Goal: Task Accomplishment & Management: Manage account settings

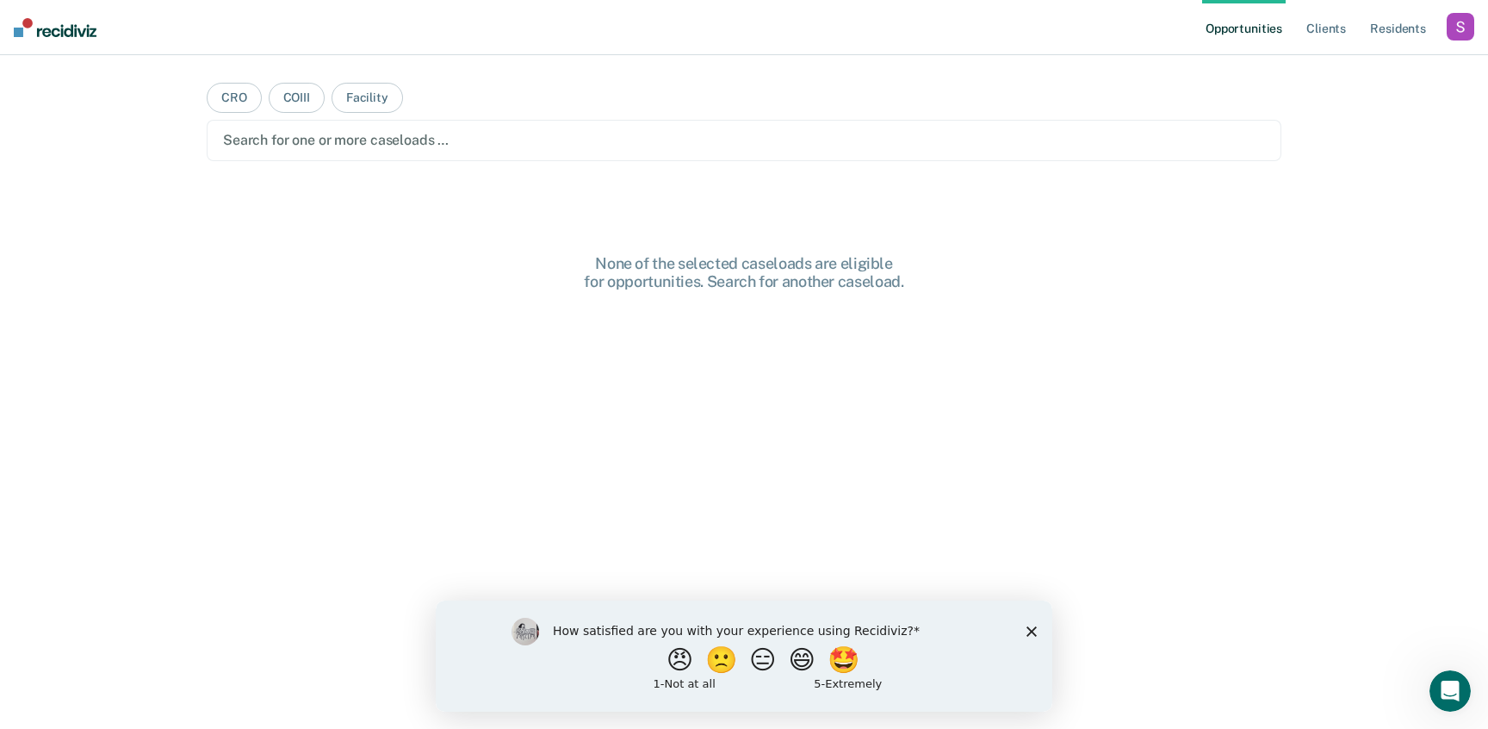
click at [1027, 628] on icon "Close survey" at bounding box center [1032, 630] width 10 height 10
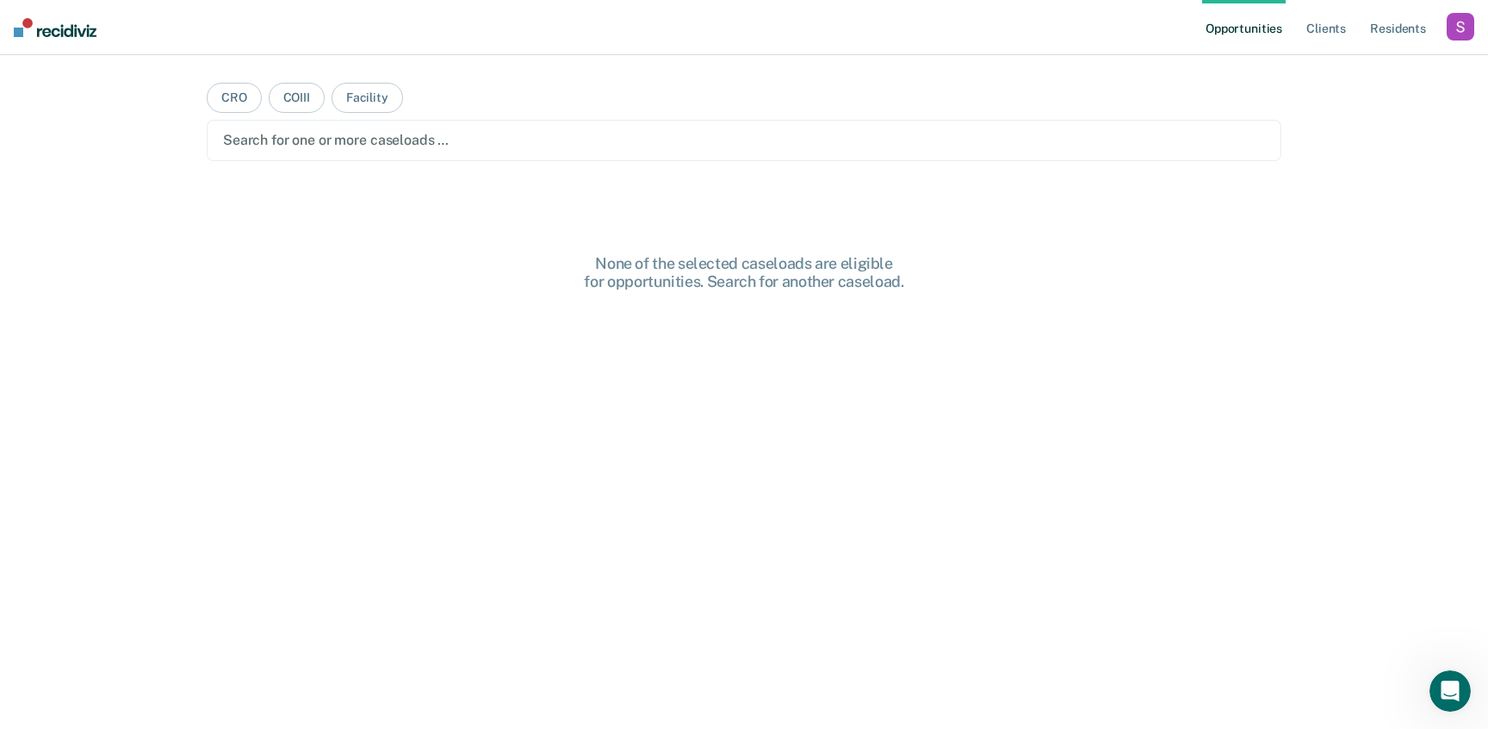
click at [1448, 34] on div "button" at bounding box center [1461, 27] width 28 height 28
click at [1369, 68] on link "Profile" at bounding box center [1391, 70] width 139 height 15
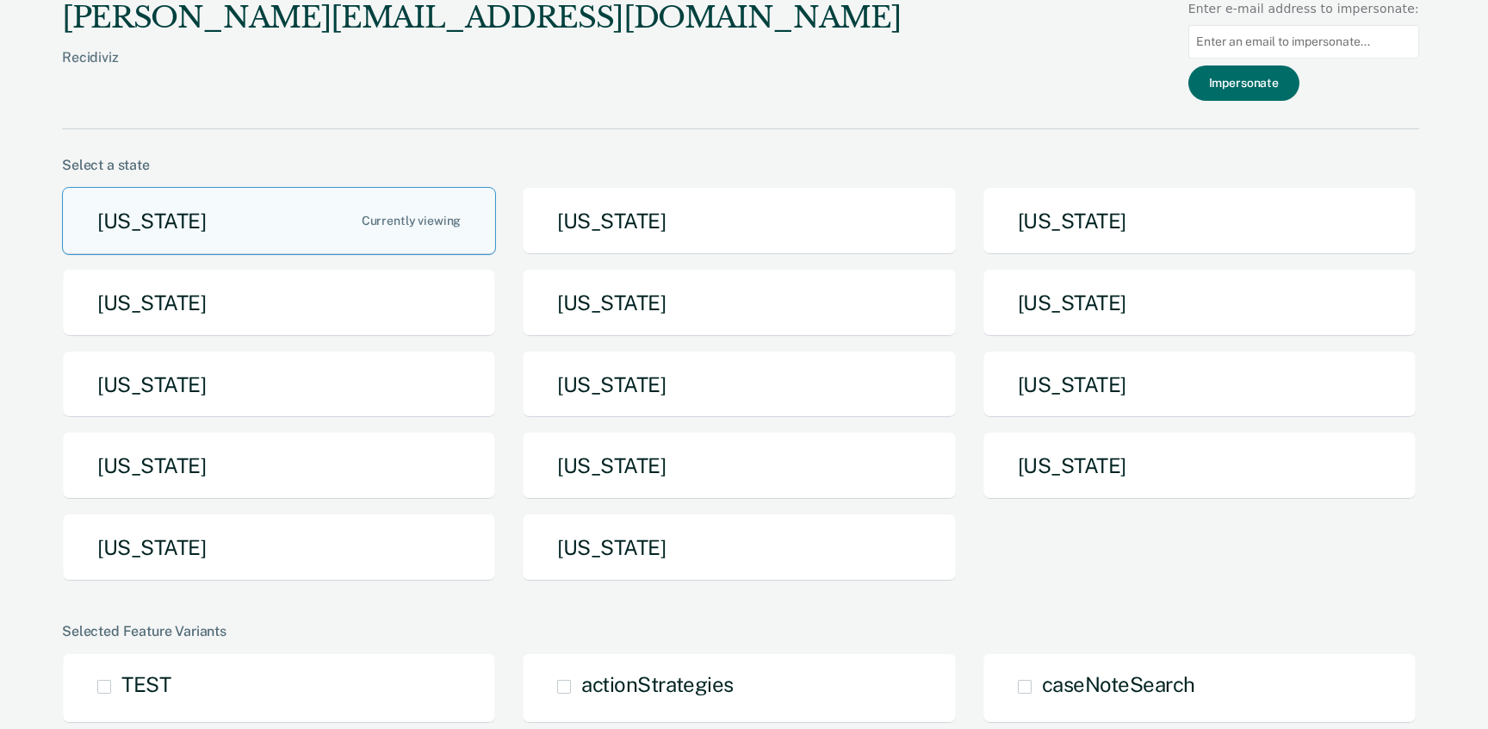
click at [1354, 28] on input at bounding box center [1303, 42] width 231 height 34
paste input "[EMAIL_ADDRESS][DOMAIN_NAME][US_STATE]"
type input "[EMAIL_ADDRESS][DOMAIN_NAME][US_STATE]"
click at [1263, 93] on button "Impersonate" at bounding box center [1243, 82] width 111 height 35
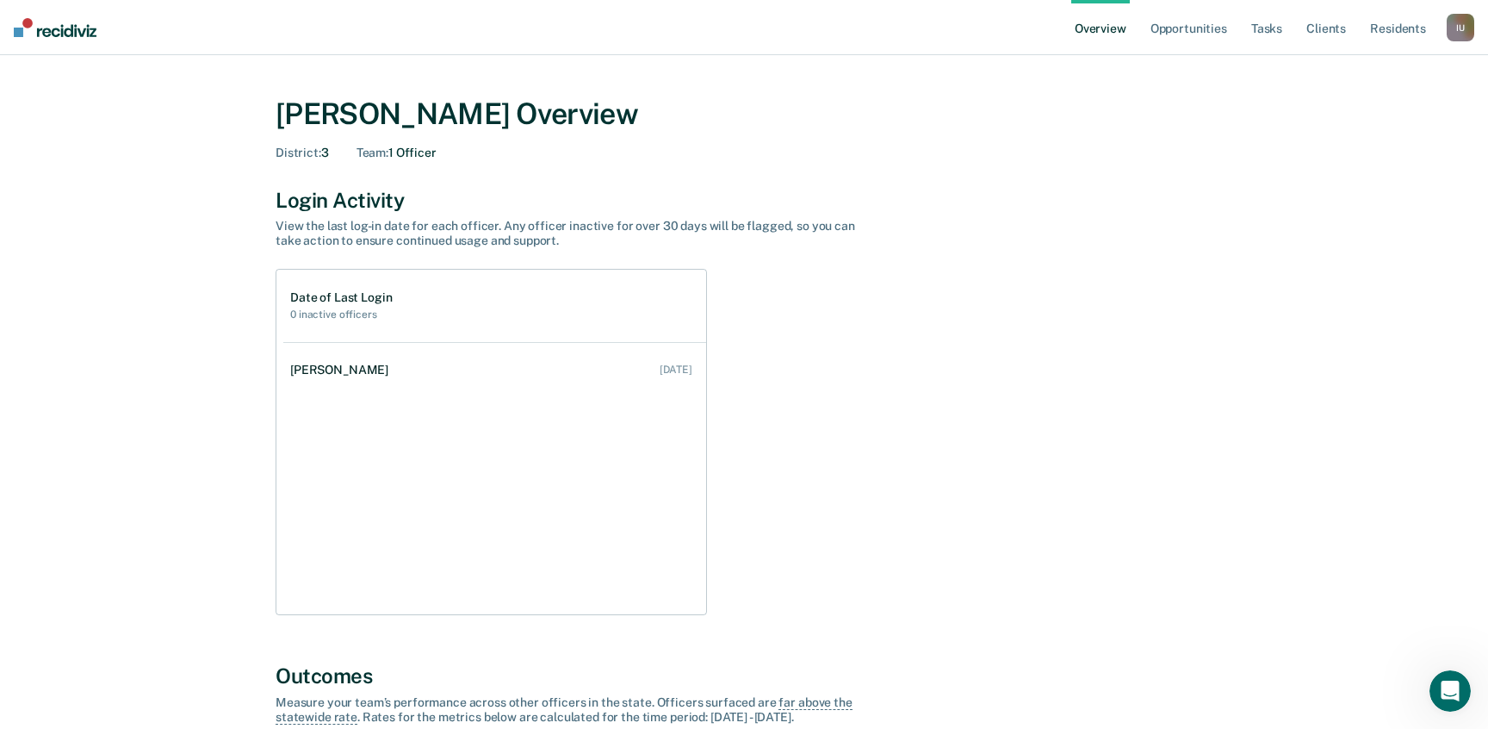
click at [1087, 24] on link "Overview" at bounding box center [1100, 27] width 59 height 55
click at [1458, 31] on div "I U" at bounding box center [1461, 28] width 28 height 28
click at [1345, 68] on link "Profile" at bounding box center [1391, 69] width 139 height 15
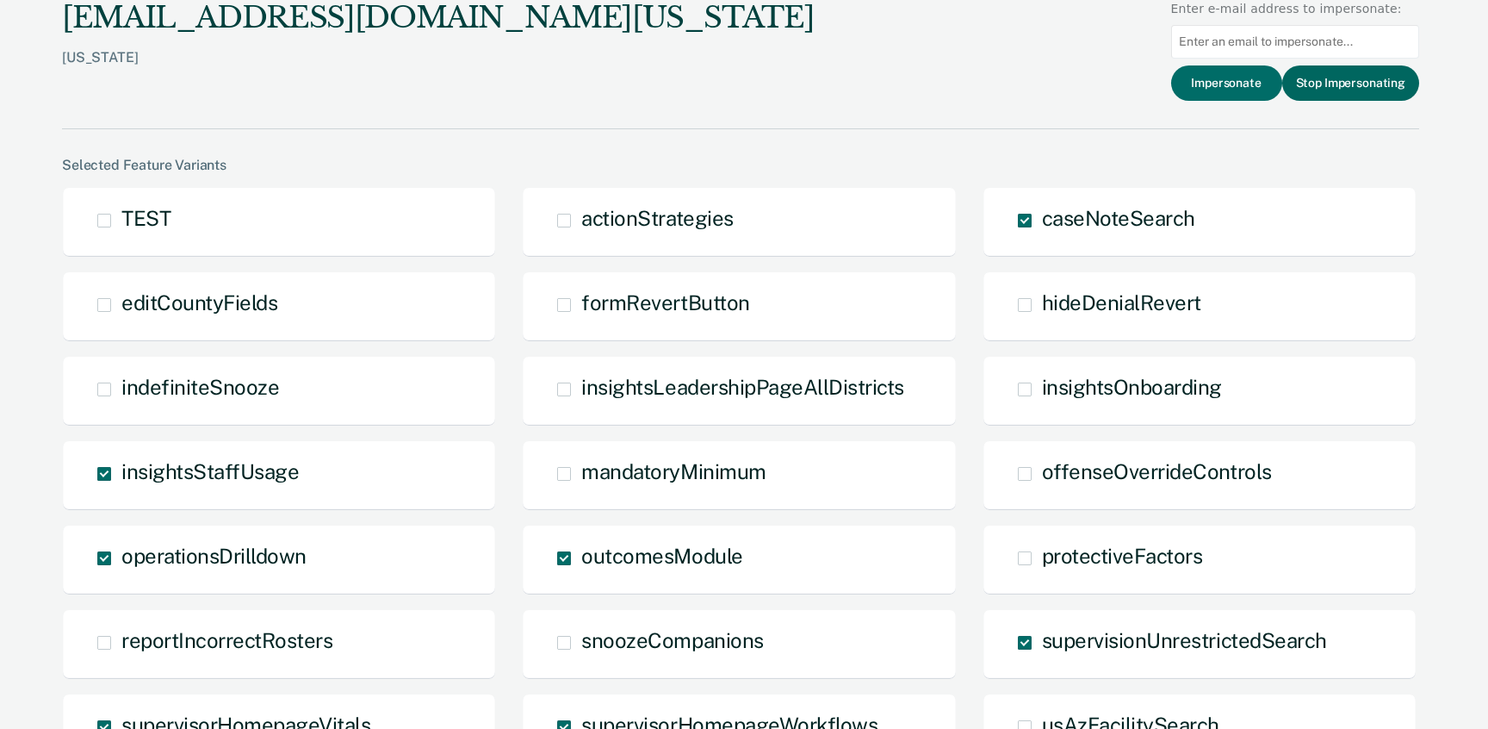
click at [1311, 90] on button "Stop Impersonating" at bounding box center [1350, 82] width 137 height 35
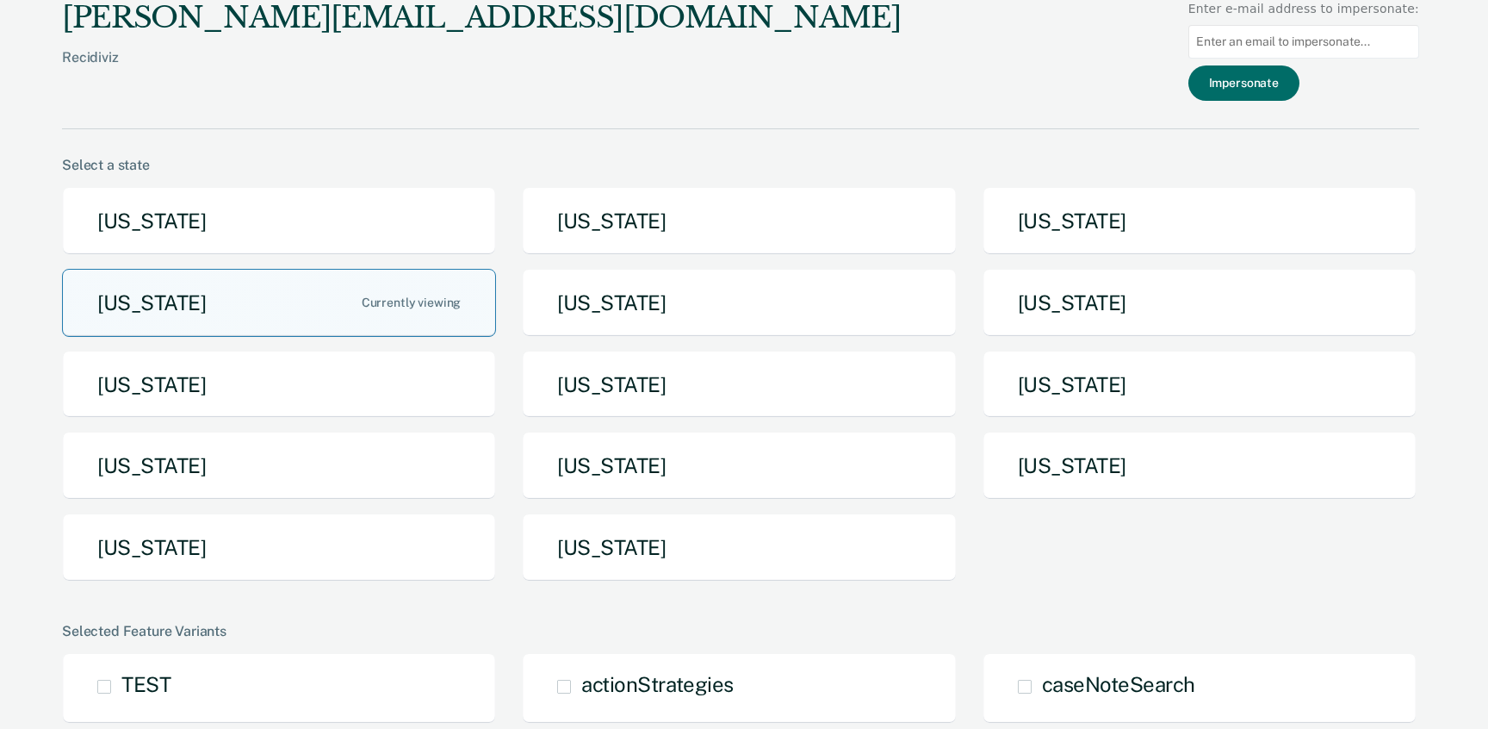
click at [270, 307] on button "[US_STATE]" at bounding box center [279, 303] width 434 height 68
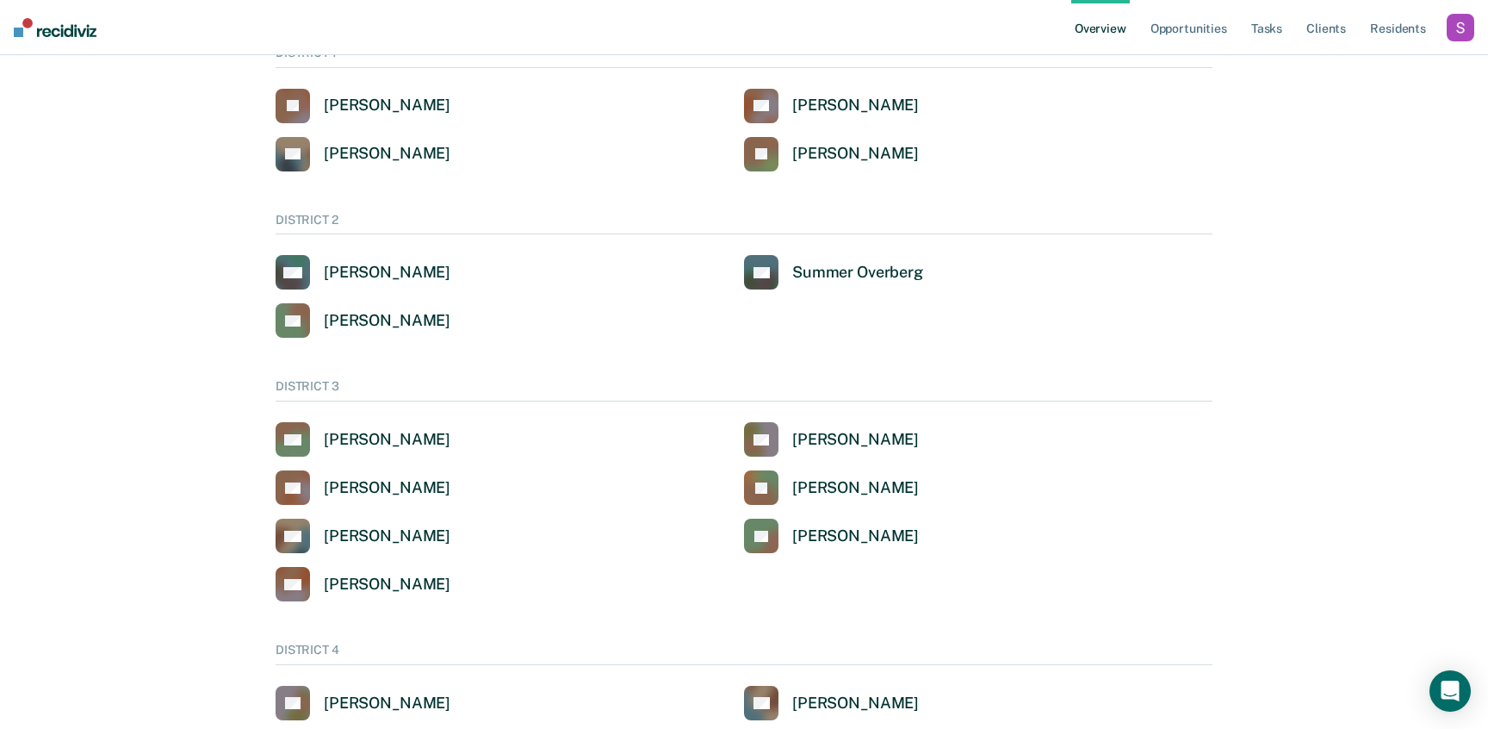
scroll to position [140, 0]
